Goal: Information Seeking & Learning: Learn about a topic

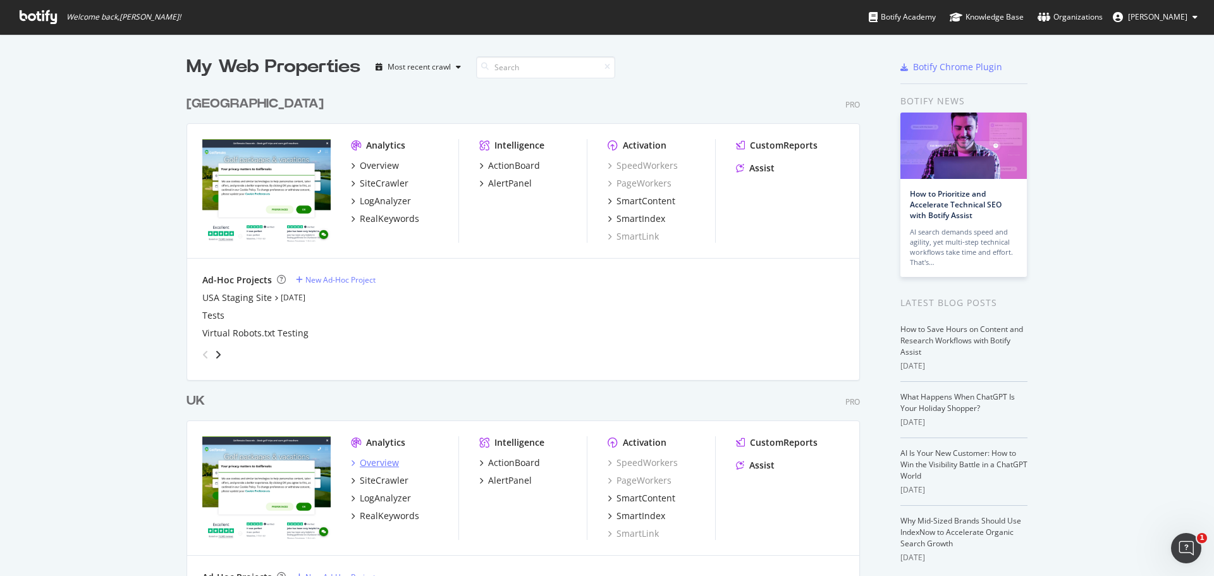
click at [377, 462] on div "Overview" at bounding box center [379, 463] width 39 height 13
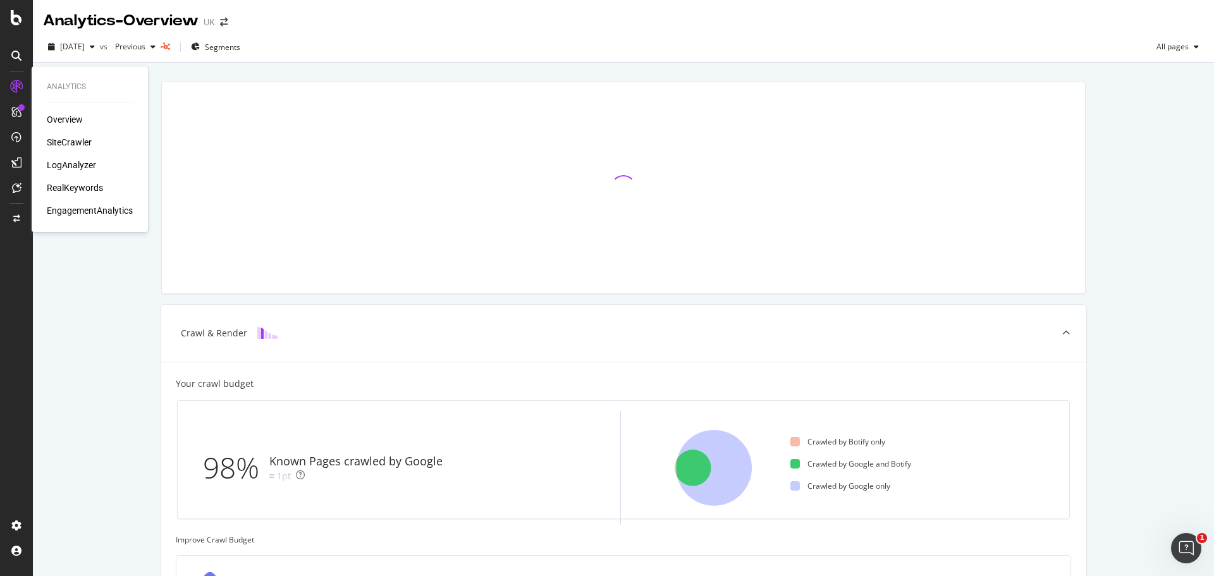
click at [73, 146] on div "SiteCrawler" at bounding box center [69, 142] width 45 height 13
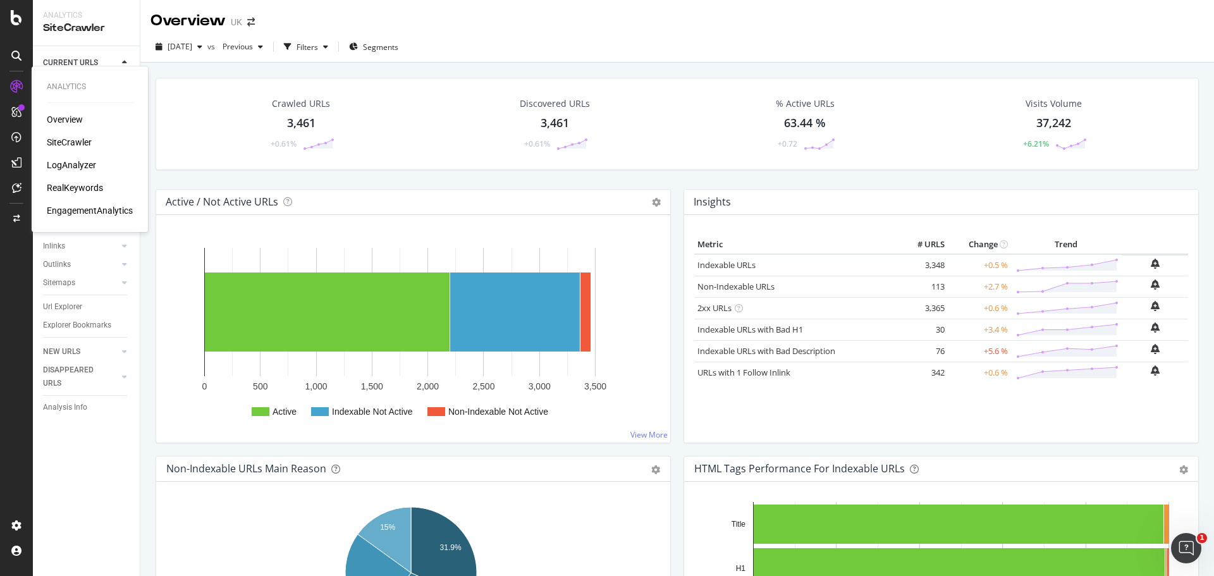
click at [64, 123] on div "Overview" at bounding box center [65, 119] width 36 height 13
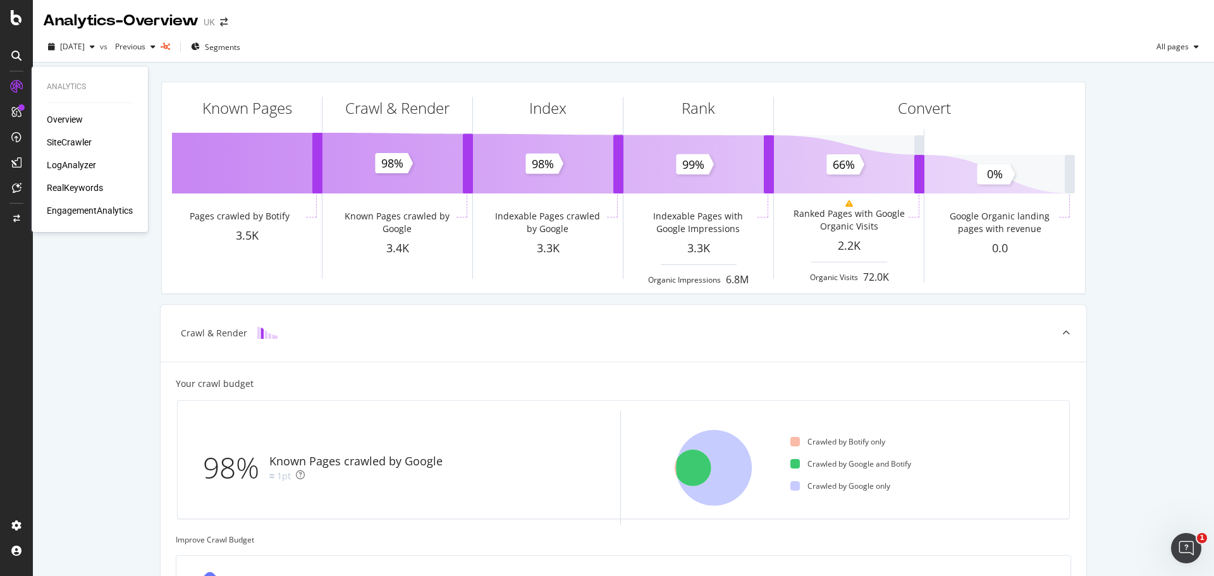
click at [69, 183] on div "RealKeywords" at bounding box center [75, 187] width 56 height 13
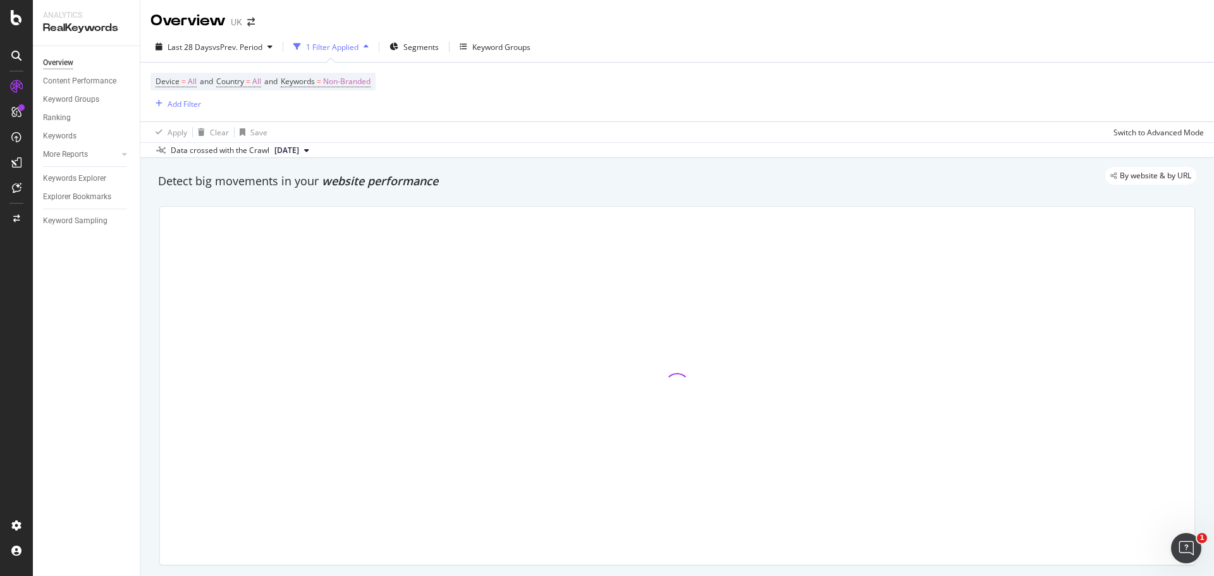
scroll to position [61, 0]
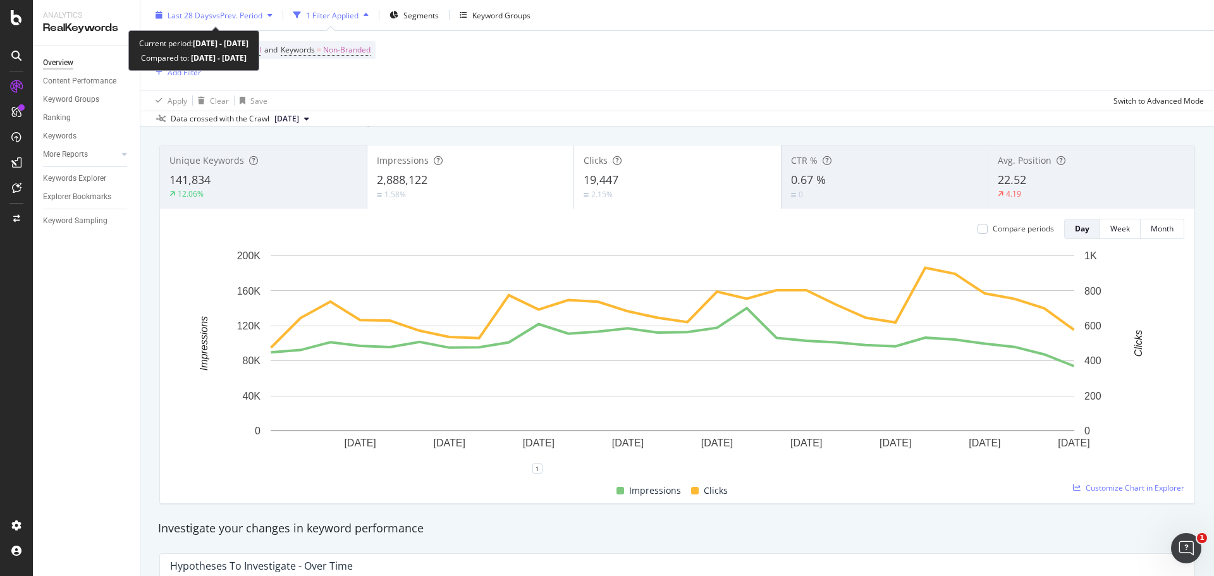
click at [254, 18] on span "vs Prev. Period" at bounding box center [237, 14] width 50 height 11
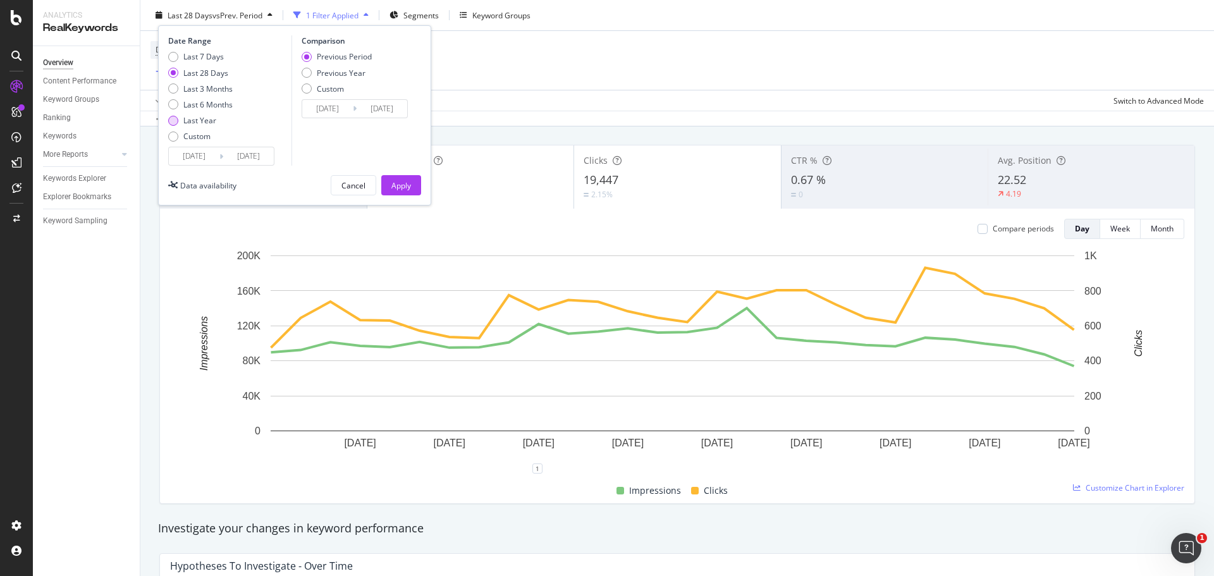
click at [197, 120] on div "Last Year" at bounding box center [199, 120] width 33 height 11
type input "[DATE]"
click at [197, 120] on div "Last Year" at bounding box center [199, 120] width 33 height 11
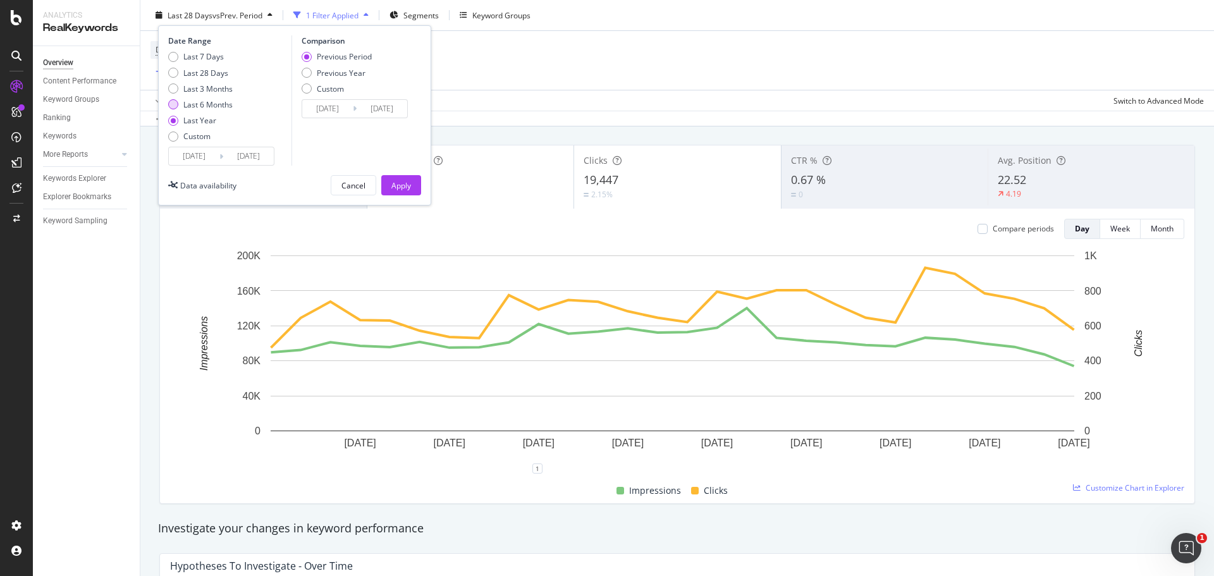
click at [204, 108] on div "Last 6 Months" at bounding box center [207, 104] width 49 height 11
type input "[DATE]"
click at [389, 190] on button "Apply" at bounding box center [401, 185] width 40 height 20
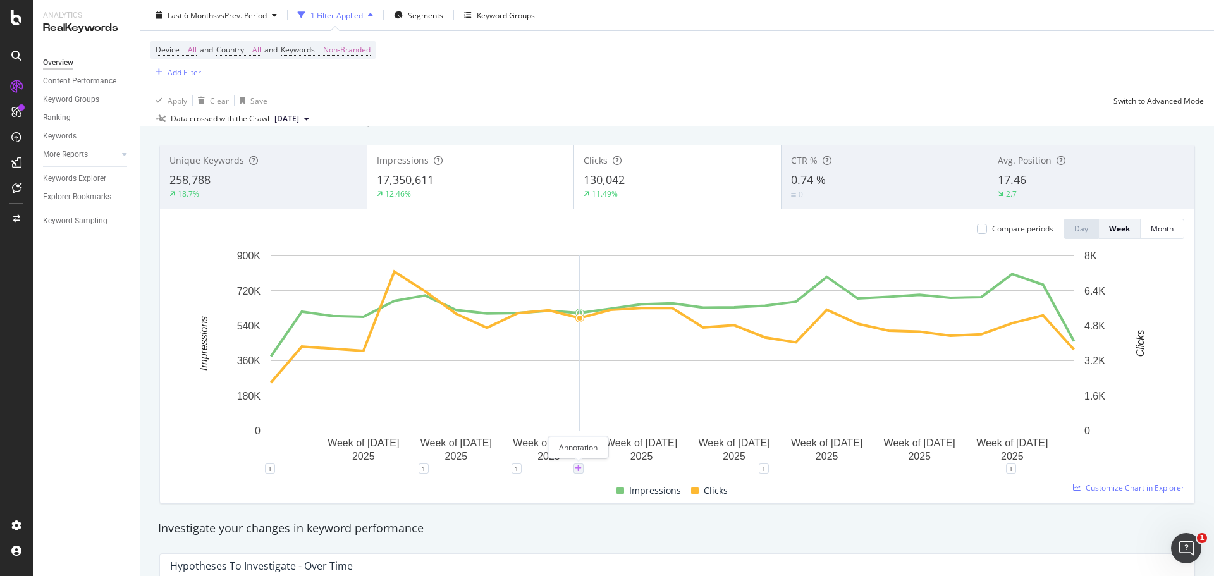
click at [578, 470] on icon "plus" at bounding box center [578, 469] width 7 height 8
click at [560, 374] on textarea at bounding box center [578, 392] width 113 height 39
paste textarea "Assisted Online Booking (Display Tee Time Availability)"
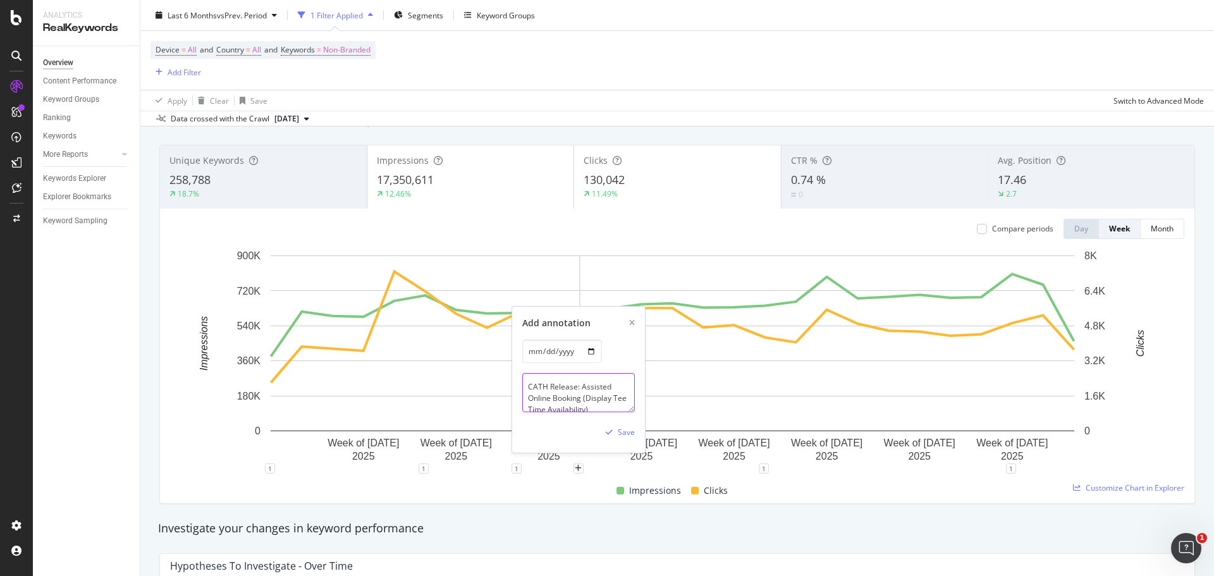
scroll to position [3, 0]
type textarea "CATH Release: Assisted Online Booking (Display Tee Time Availability)"
click at [628, 429] on div "Save" at bounding box center [626, 432] width 17 height 11
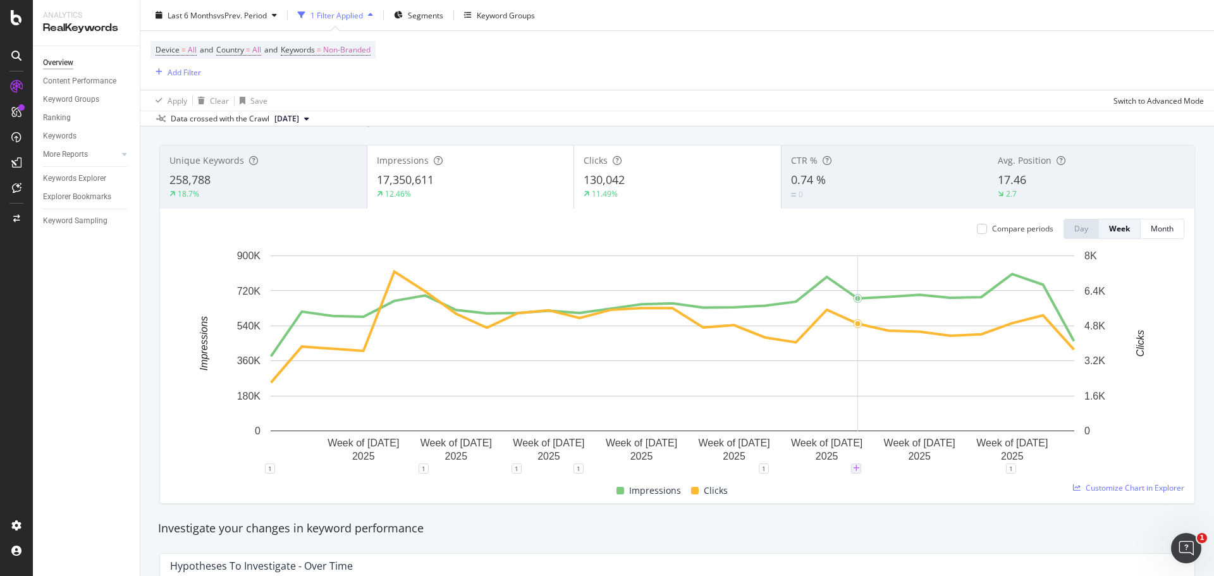
click at [857, 471] on icon "plus" at bounding box center [856, 469] width 7 height 8
click at [834, 397] on textarea at bounding box center [856, 392] width 113 height 39
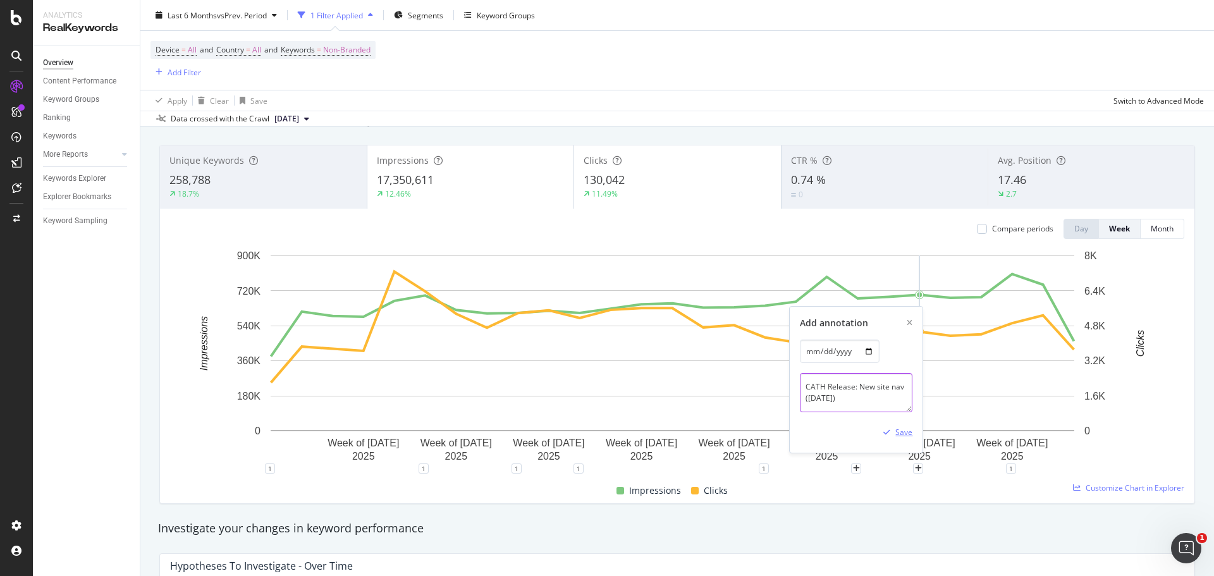
type textarea "CATH Release: New site nav ([DATE])"
click at [907, 438] on div "Save" at bounding box center [903, 432] width 17 height 11
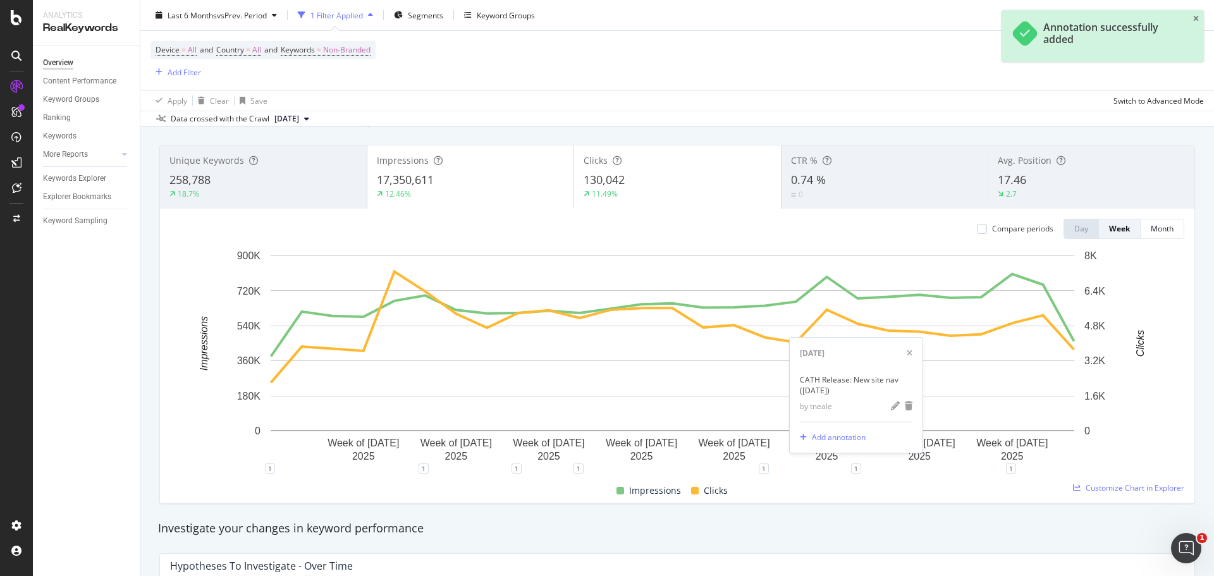
click at [871, 511] on div "Unique Keywords 258,788 18.7% Impressions 17,350,611 12.46% Clicks 130,042 11.4…" at bounding box center [677, 324] width 1051 height 379
